Goal: Task Accomplishment & Management: Manage account settings

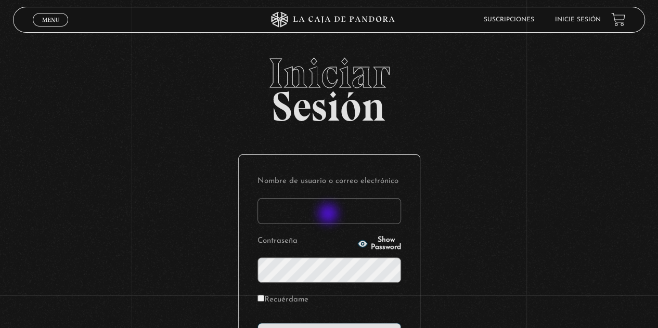
click at [330, 214] on input "Nombre de usuario o correo electrónico" at bounding box center [330, 211] width 144 height 26
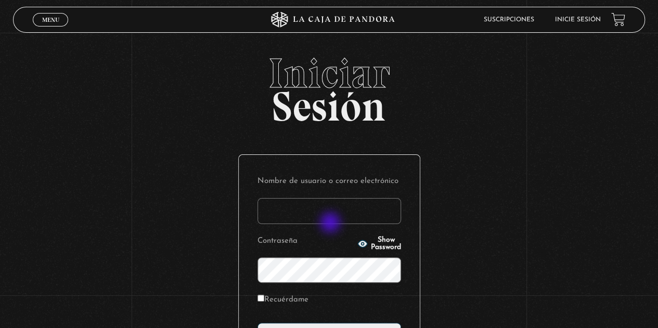
type input "jhernandeza18@gmail.com"
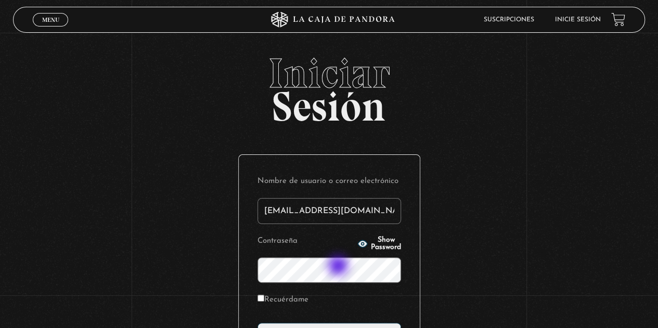
scroll to position [126, 0]
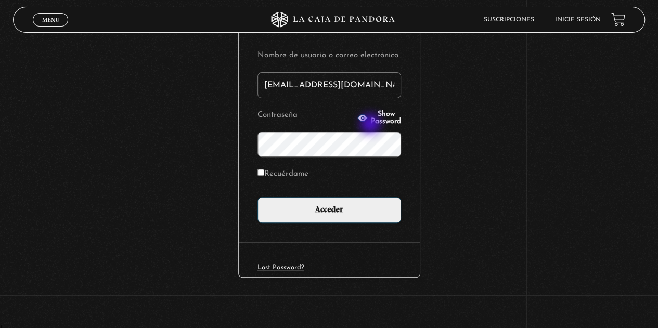
click at [372, 125] on p "Contraseña Show Password" at bounding box center [330, 133] width 144 height 50
click at [372, 121] on button "Show Password" at bounding box center [380, 118] width 44 height 15
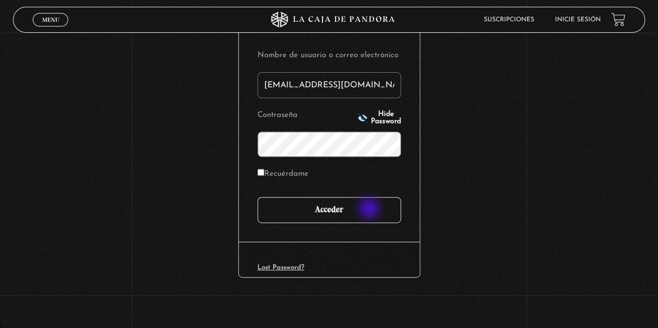
click at [371, 210] on input "Acceder" at bounding box center [330, 210] width 144 height 26
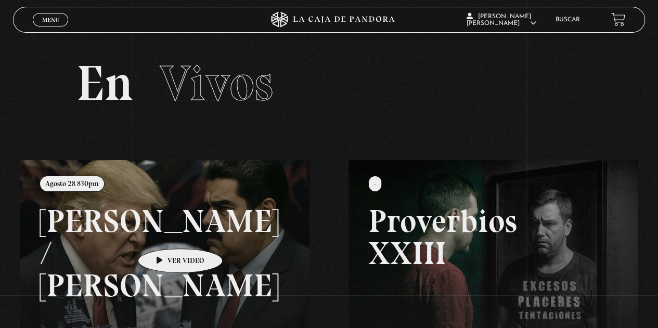
click at [163, 234] on link at bounding box center [349, 324] width 658 height 328
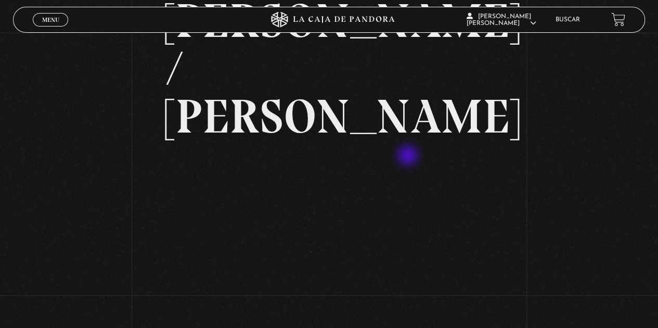
scroll to position [104, 0]
